Goal: Task Accomplishment & Management: Use online tool/utility

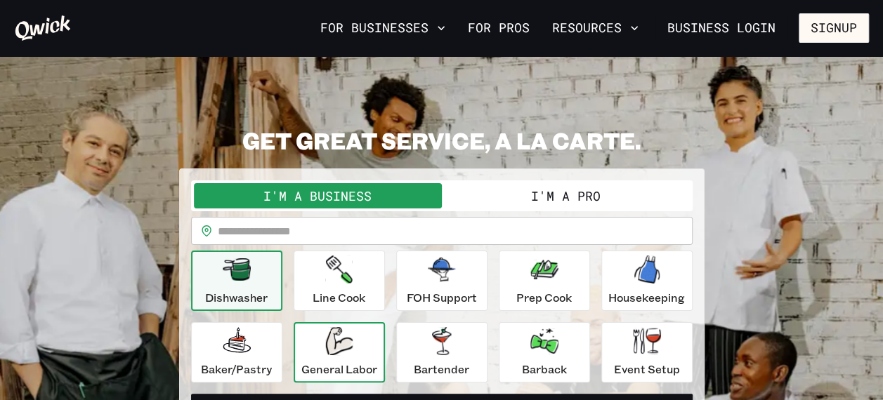
click at [324, 362] on p "General Labor" at bounding box center [339, 369] width 76 height 17
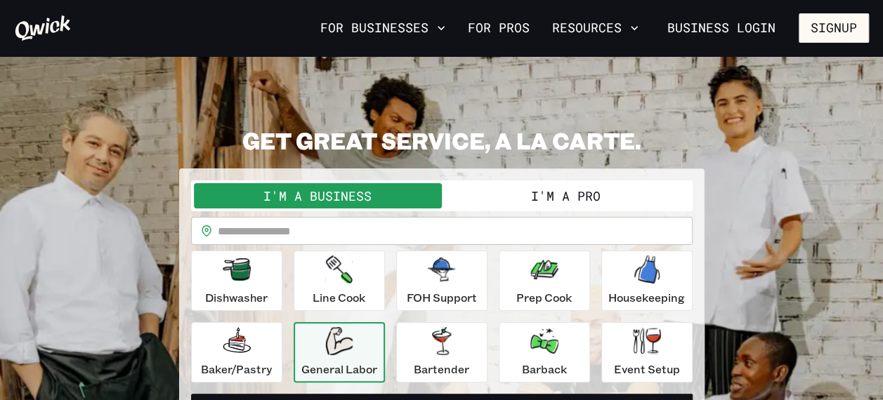
click at [324, 362] on p "General Labor" at bounding box center [339, 369] width 76 height 17
click at [605, 188] on button "I'm a Pro" at bounding box center [566, 195] width 248 height 25
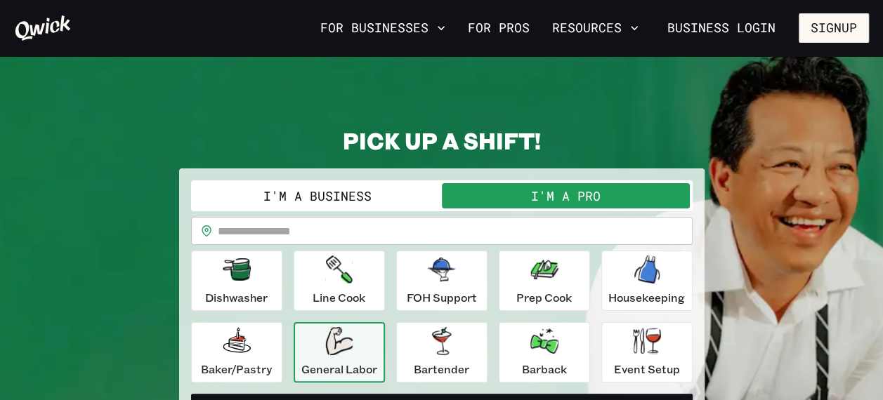
click at [364, 358] on div "General Labor" at bounding box center [339, 352] width 76 height 51
click at [367, 348] on div "General Labor" at bounding box center [339, 352] width 76 height 51
click at [367, 349] on div "General Labor" at bounding box center [339, 352] width 76 height 51
click at [367, 351] on div "General Labor" at bounding box center [339, 352] width 76 height 51
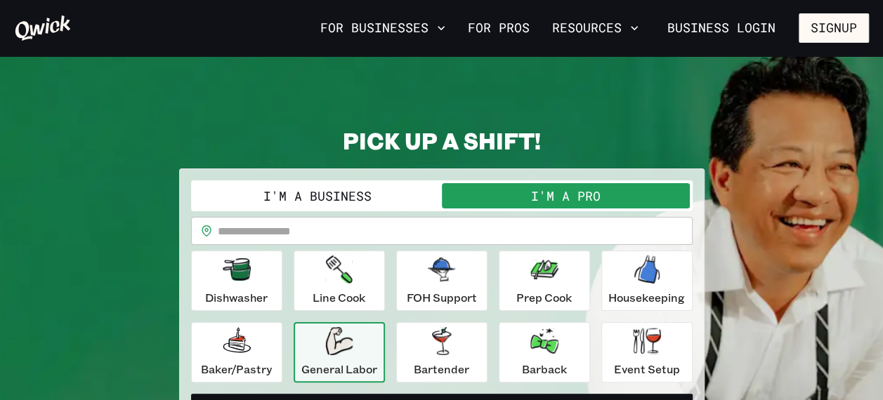
click at [349, 375] on p "General Labor" at bounding box center [339, 369] width 76 height 17
click at [350, 360] on div "General Labor" at bounding box center [339, 352] width 76 height 51
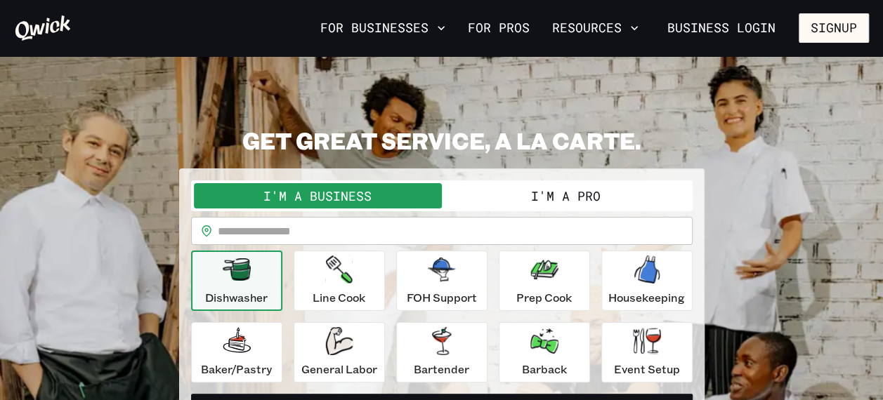
click at [548, 201] on button "I'm a Pro" at bounding box center [566, 195] width 248 height 25
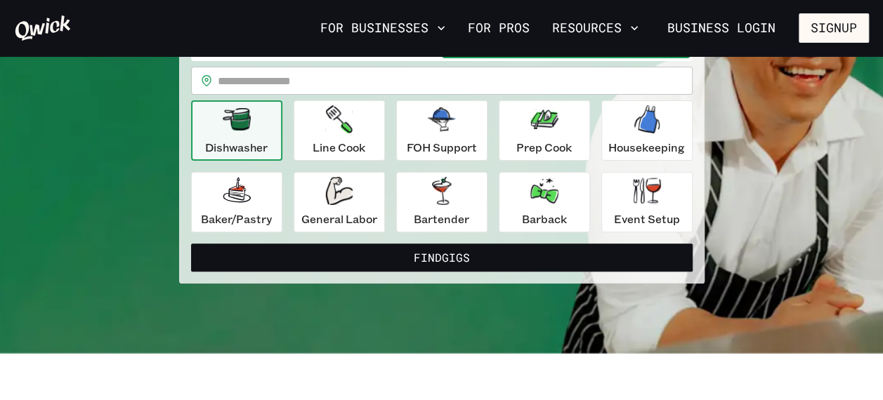
scroll to position [208, 0]
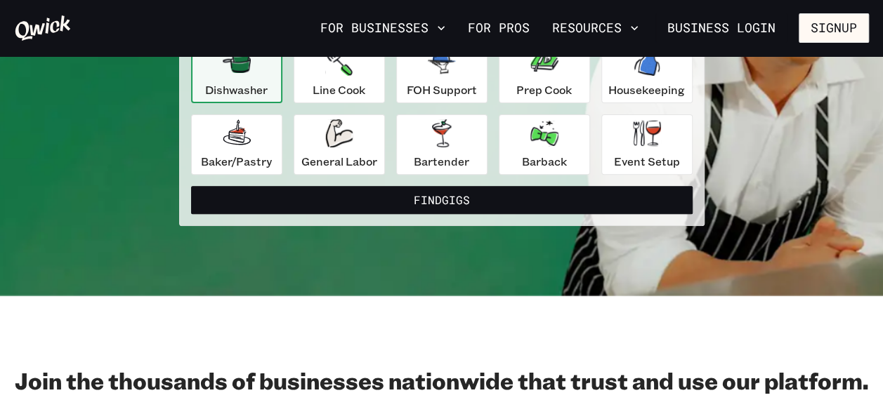
click at [428, 198] on button "Find Gigs" at bounding box center [441, 200] width 501 height 28
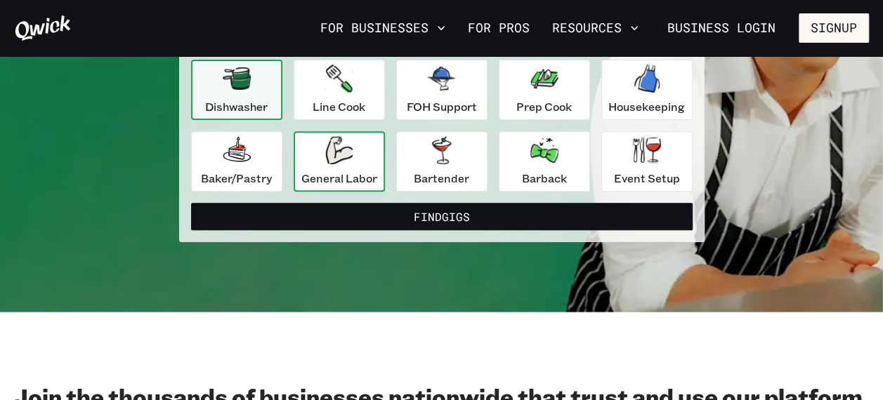
click at [354, 180] on p "General Labor" at bounding box center [339, 178] width 76 height 17
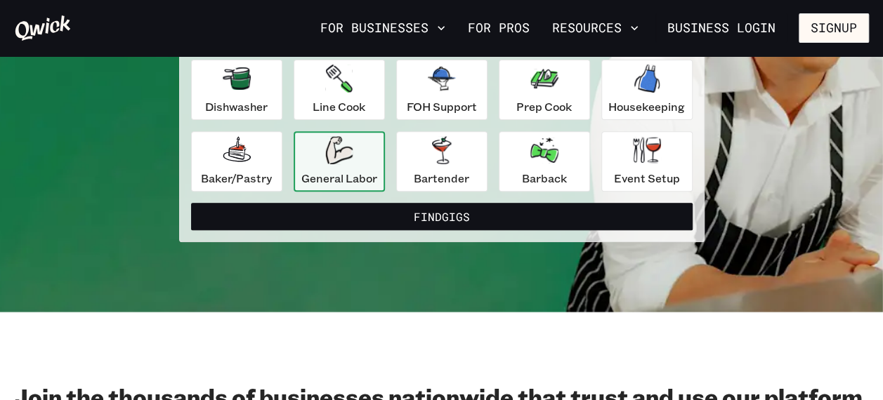
click at [354, 178] on p "General Labor" at bounding box center [339, 178] width 76 height 17
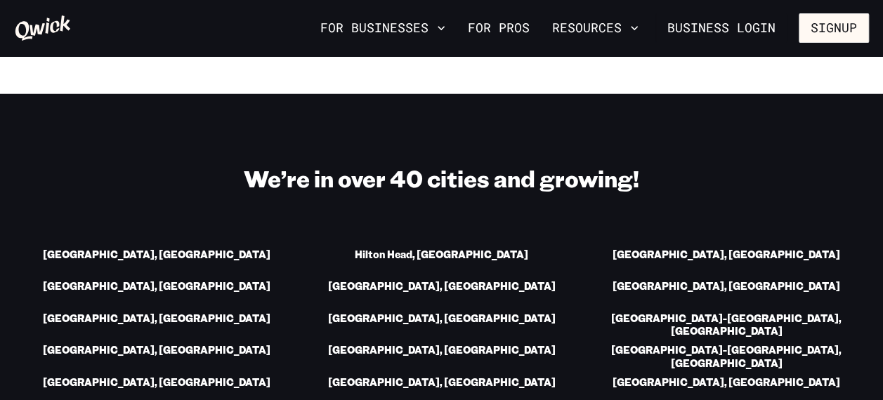
scroll to position [1733, 0]
